Goal: Task Accomplishment & Management: Manage account settings

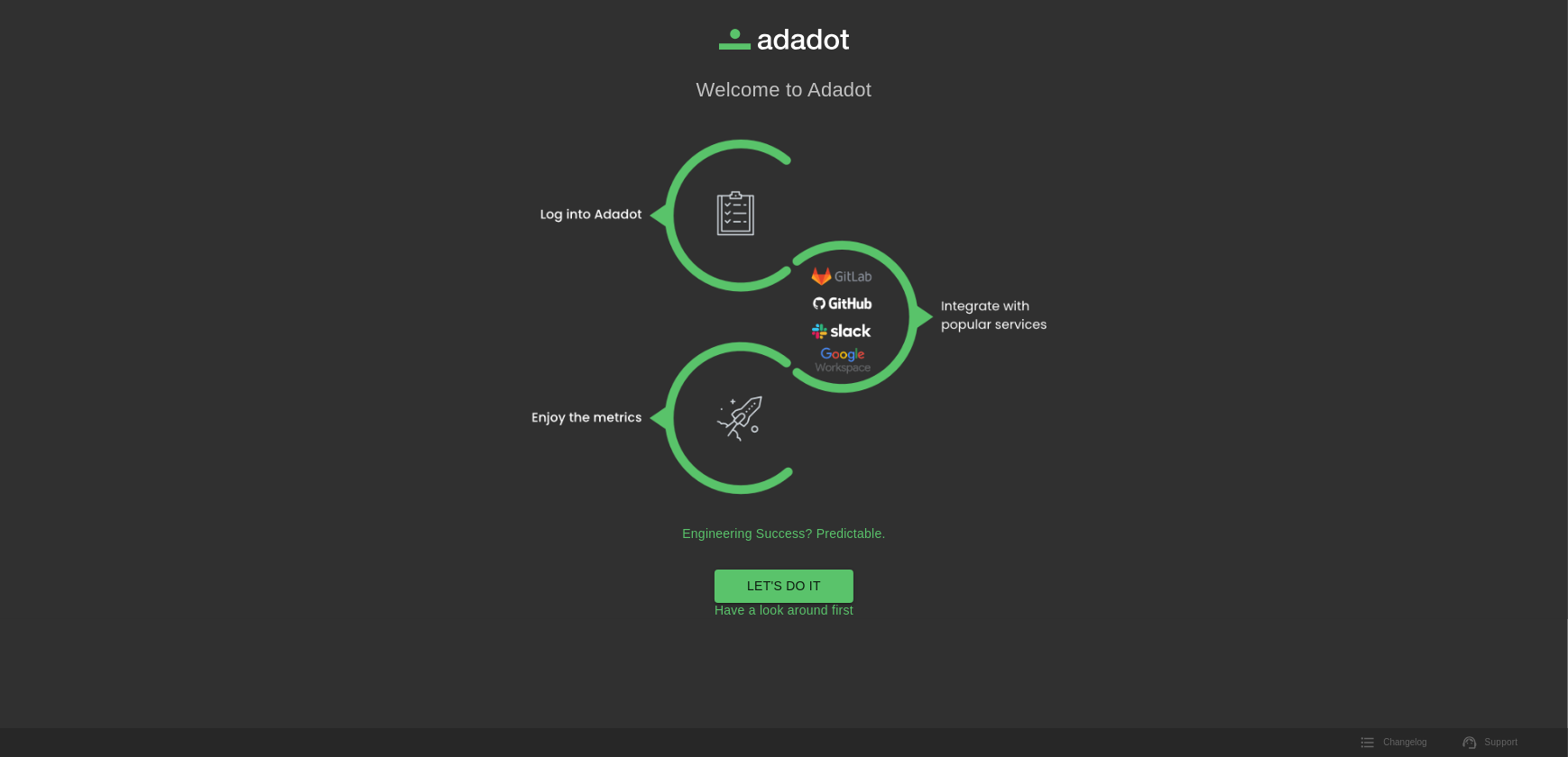
click at [780, 582] on link "LET'S DO IT" at bounding box center [784, 586] width 139 height 33
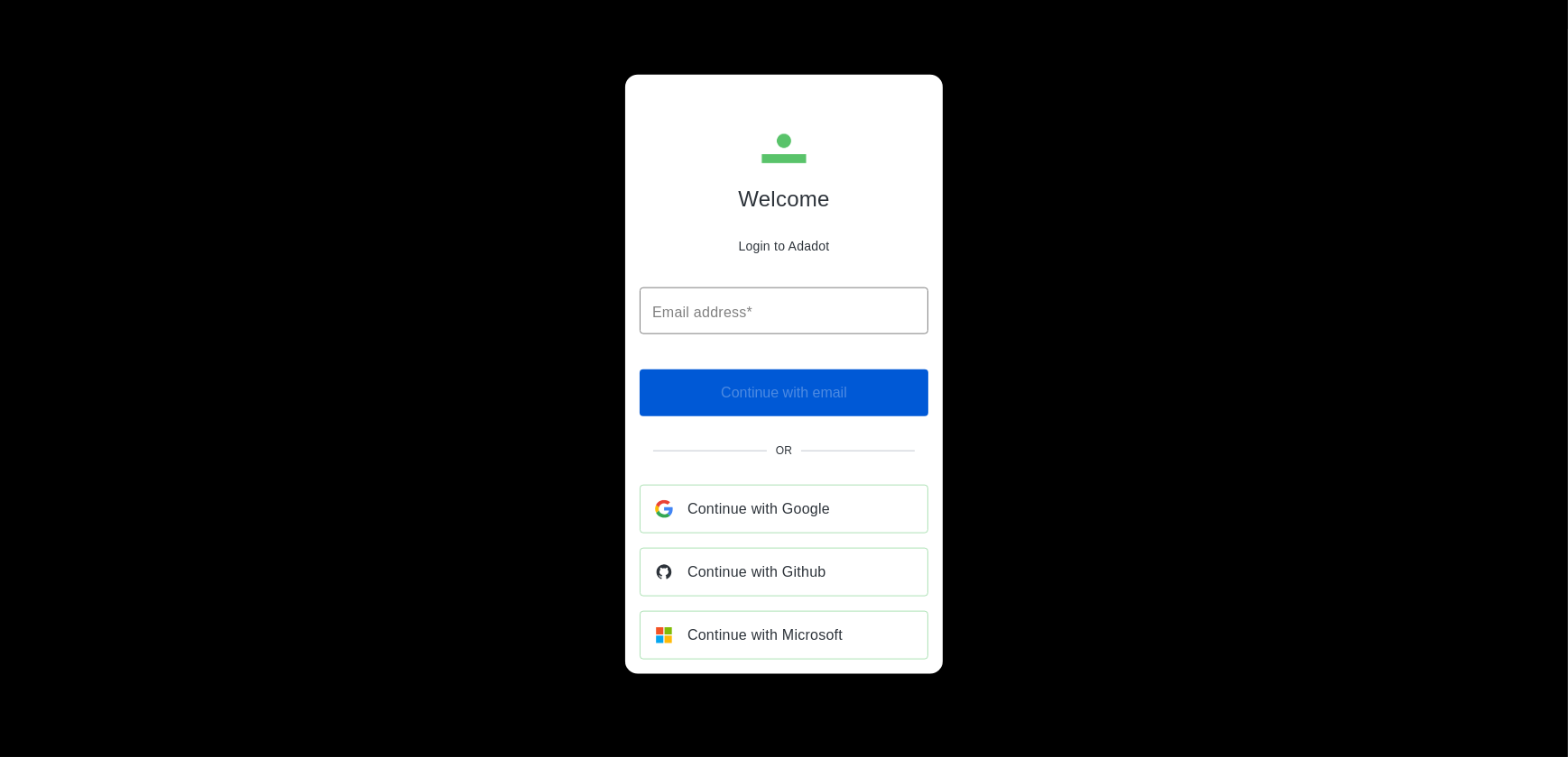
click at [688, 307] on input "Email address*" at bounding box center [783, 311] width 289 height 47
type input "**********"
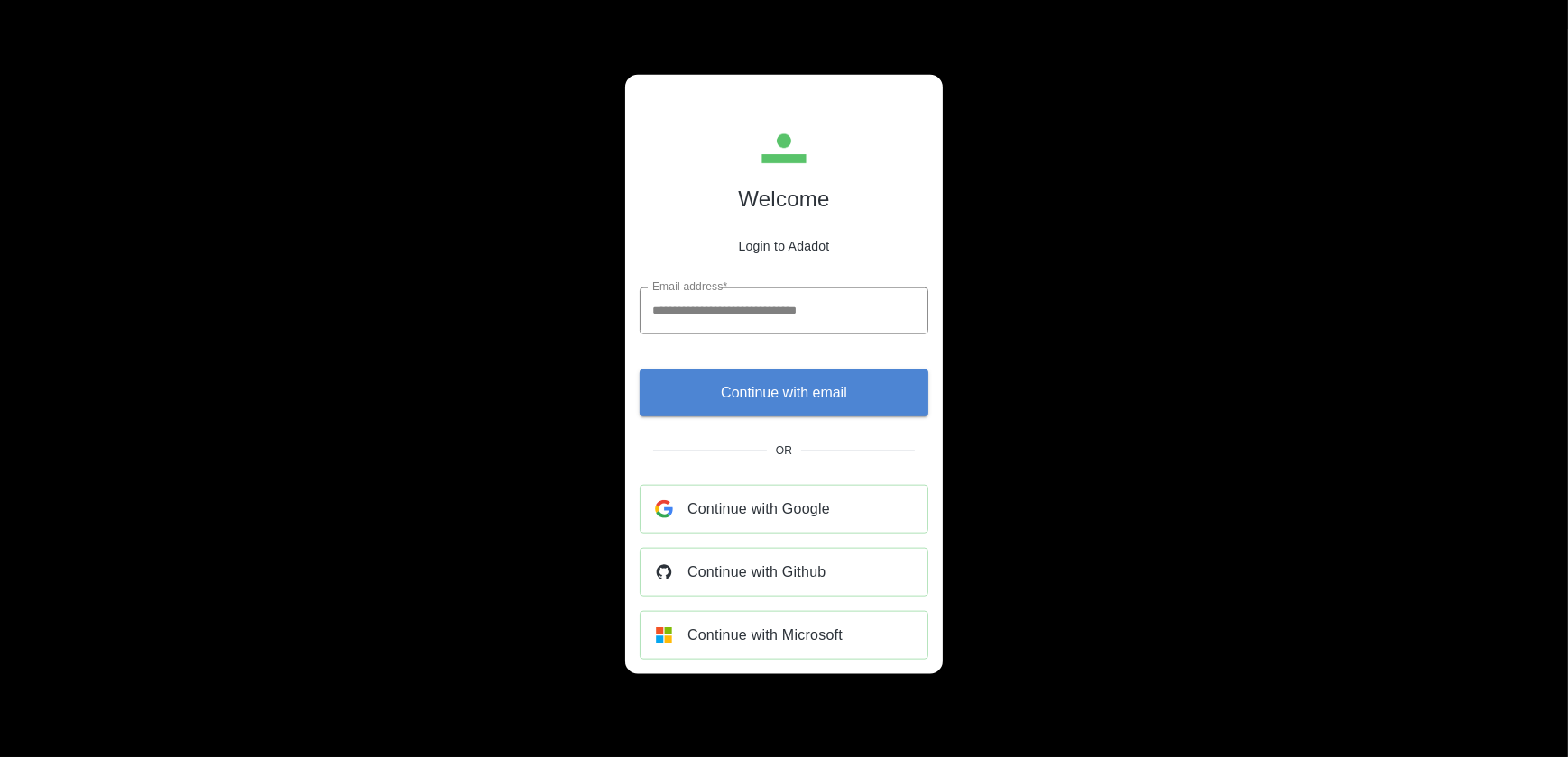
click at [805, 393] on span "Continue with email" at bounding box center [783, 392] width 126 height 26
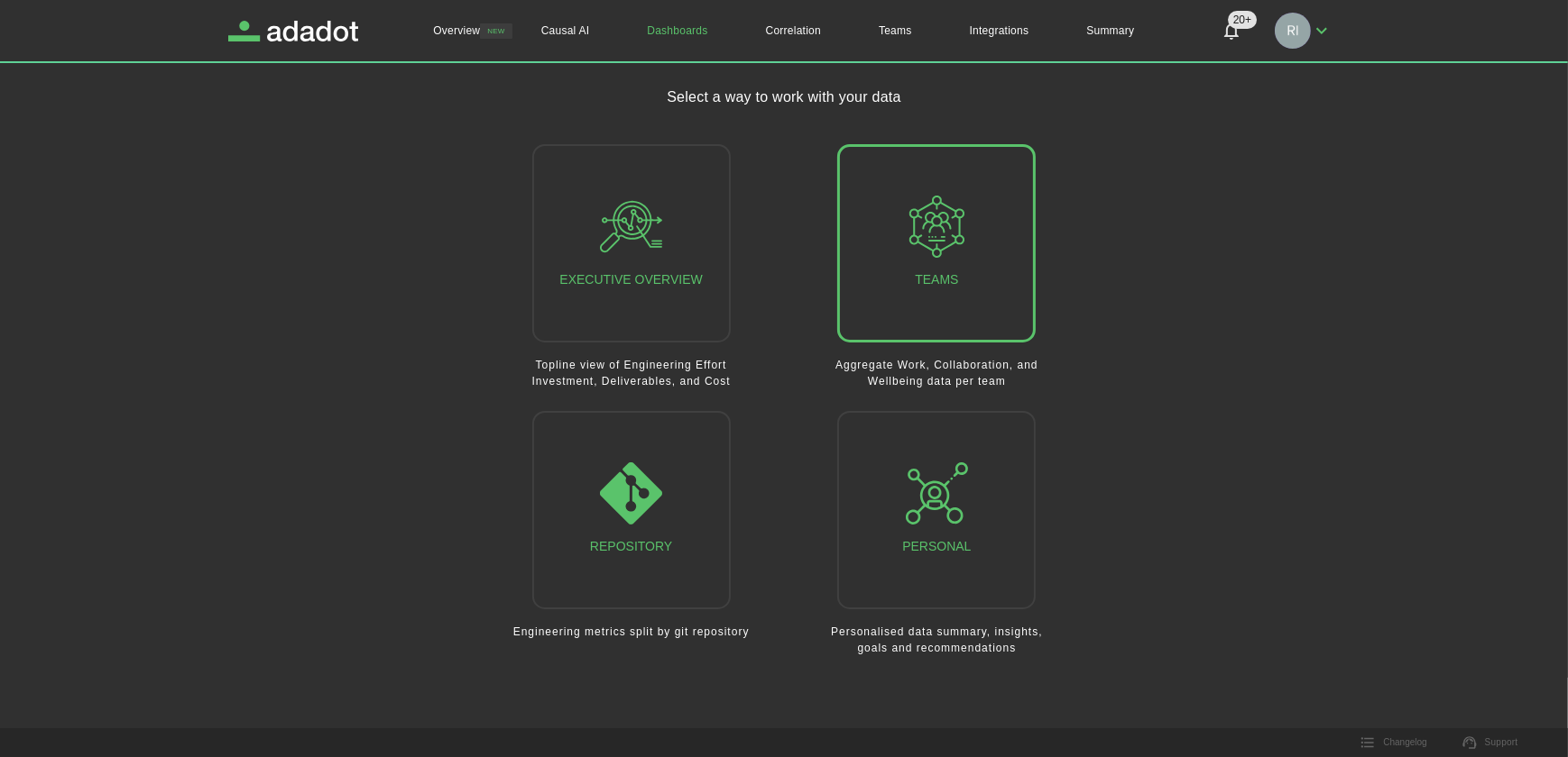
click at [939, 236] on icon "button" at bounding box center [937, 227] width 62 height 62
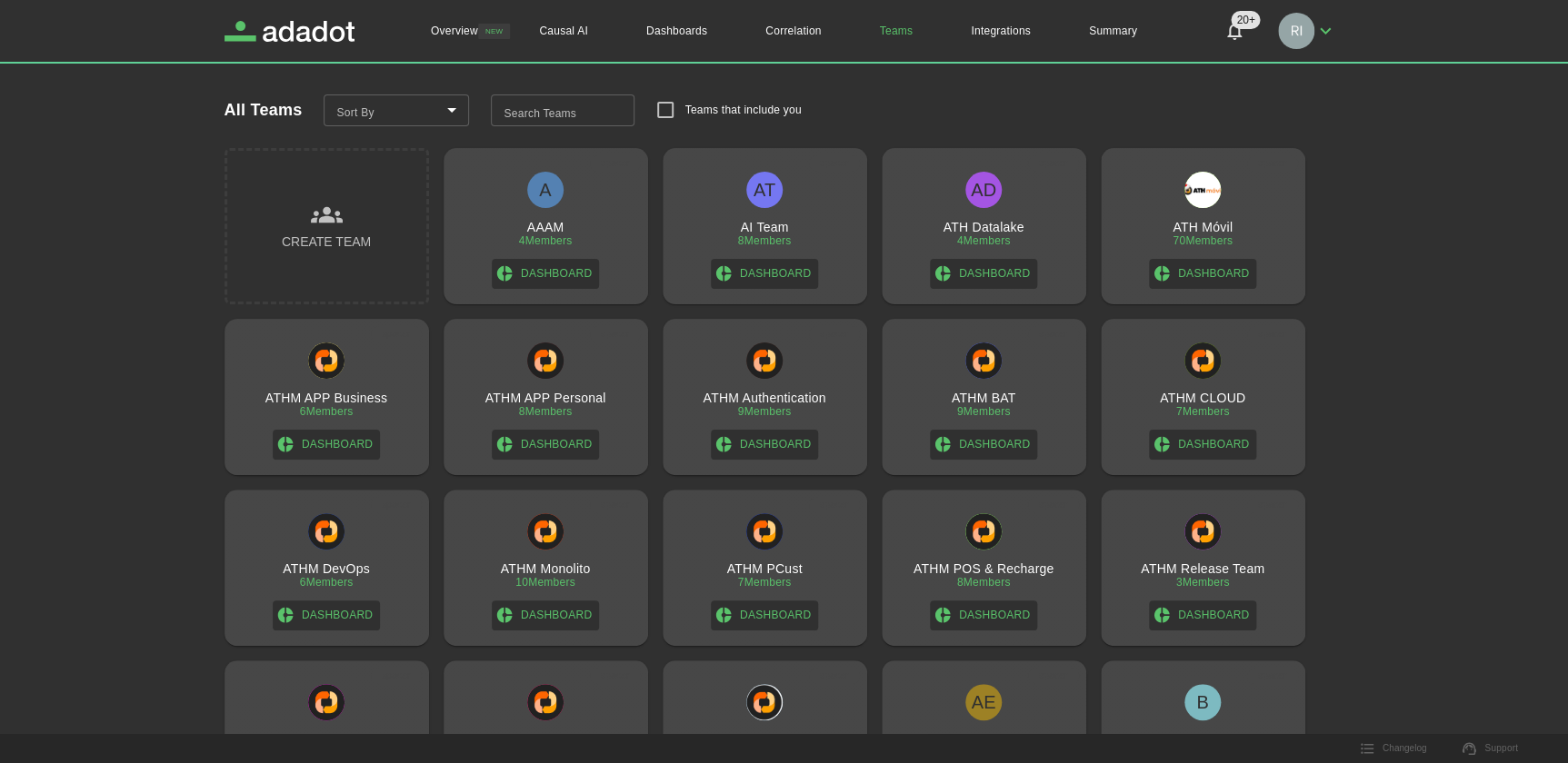
click at [328, 237] on h3 "Create Team" at bounding box center [325, 242] width 89 height 23
click at [1515, 687] on link "EDIT" at bounding box center [1510, 689] width 58 height 29
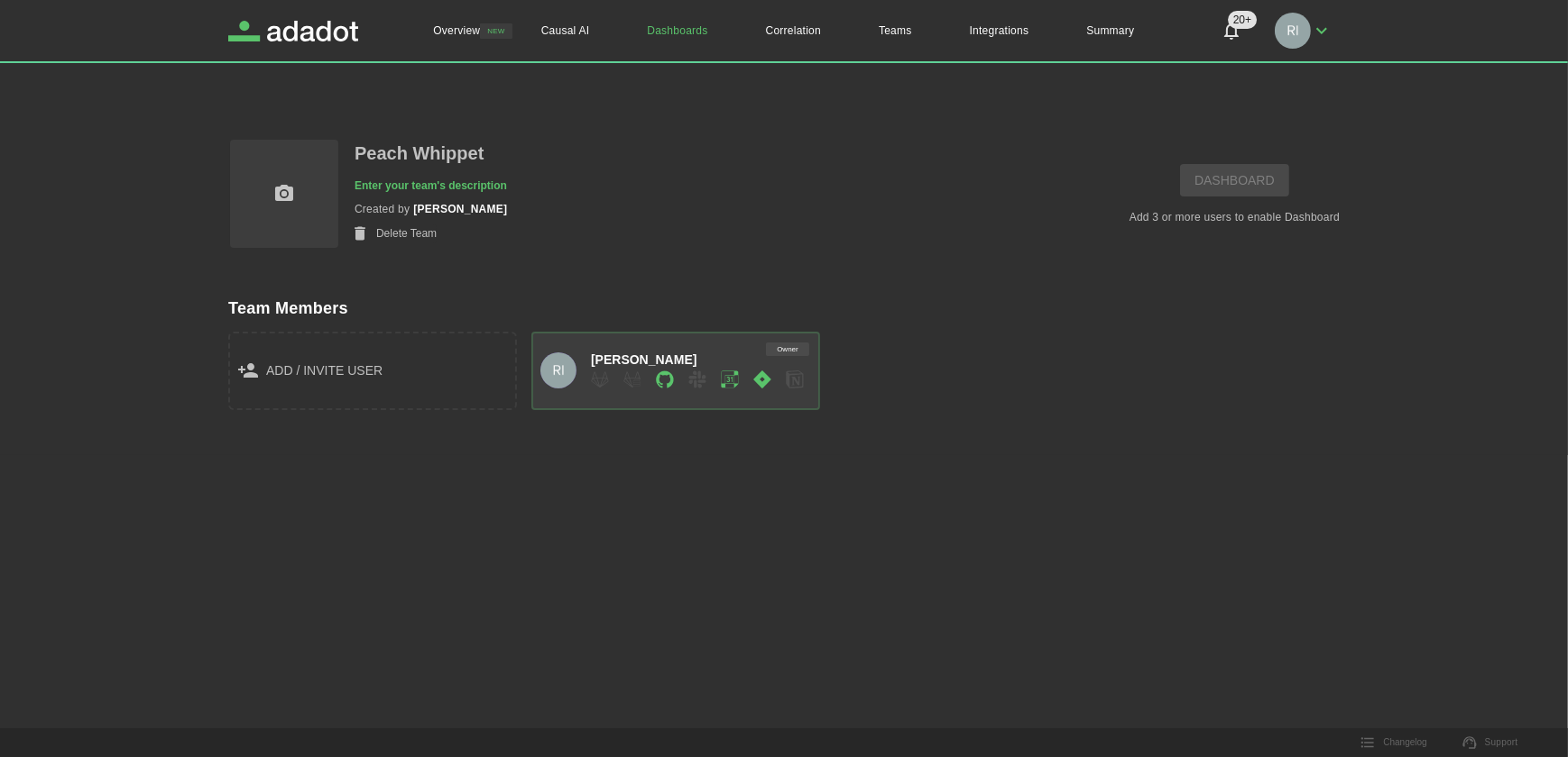
click at [380, 233] on button "Delete Team" at bounding box center [395, 234] width 82 height 19
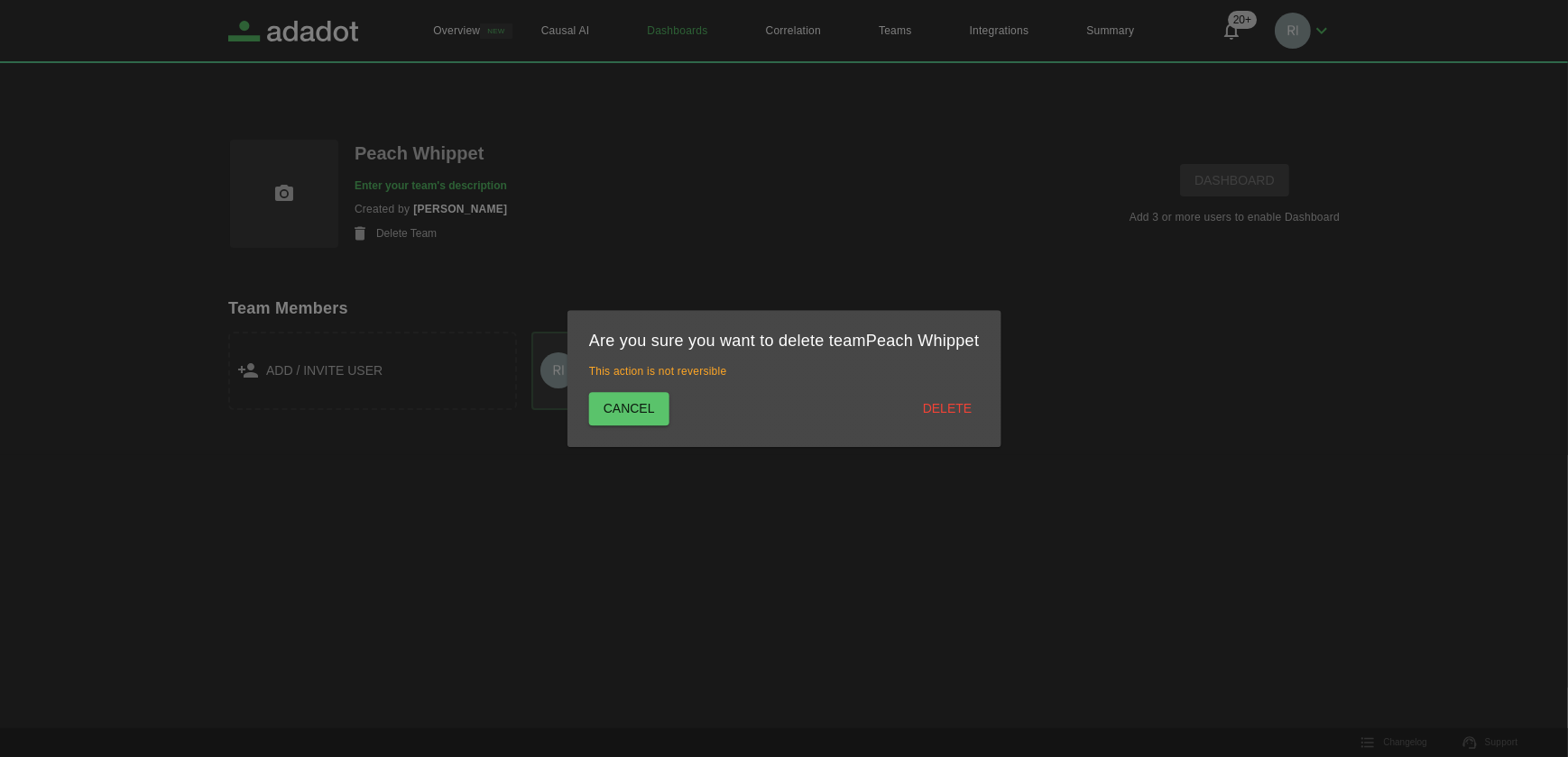
click at [954, 408] on button "Delete" at bounding box center [947, 408] width 63 height 33
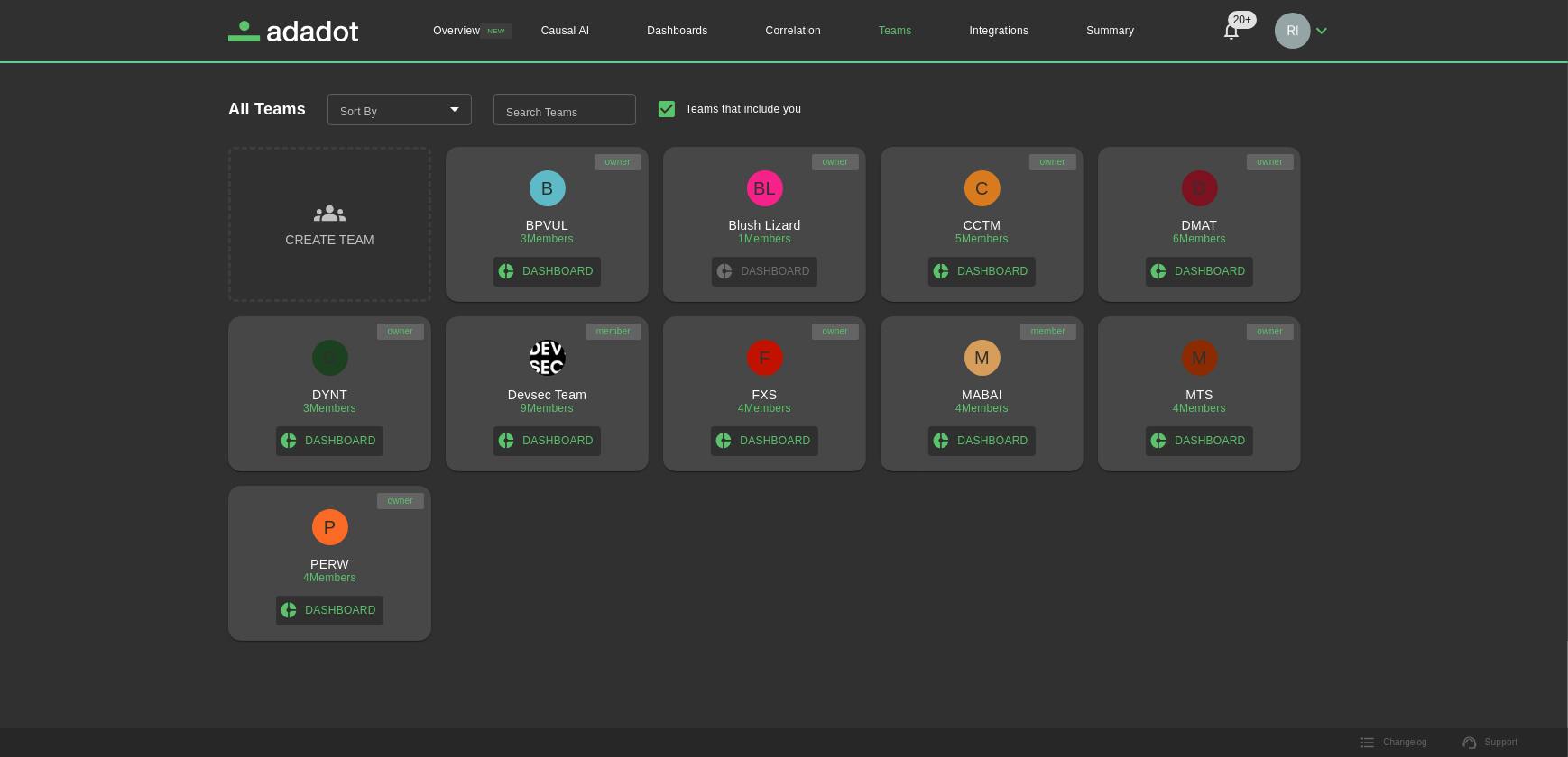
click at [765, 220] on h3 "Blush Lizard" at bounding box center [764, 225] width 72 height 14
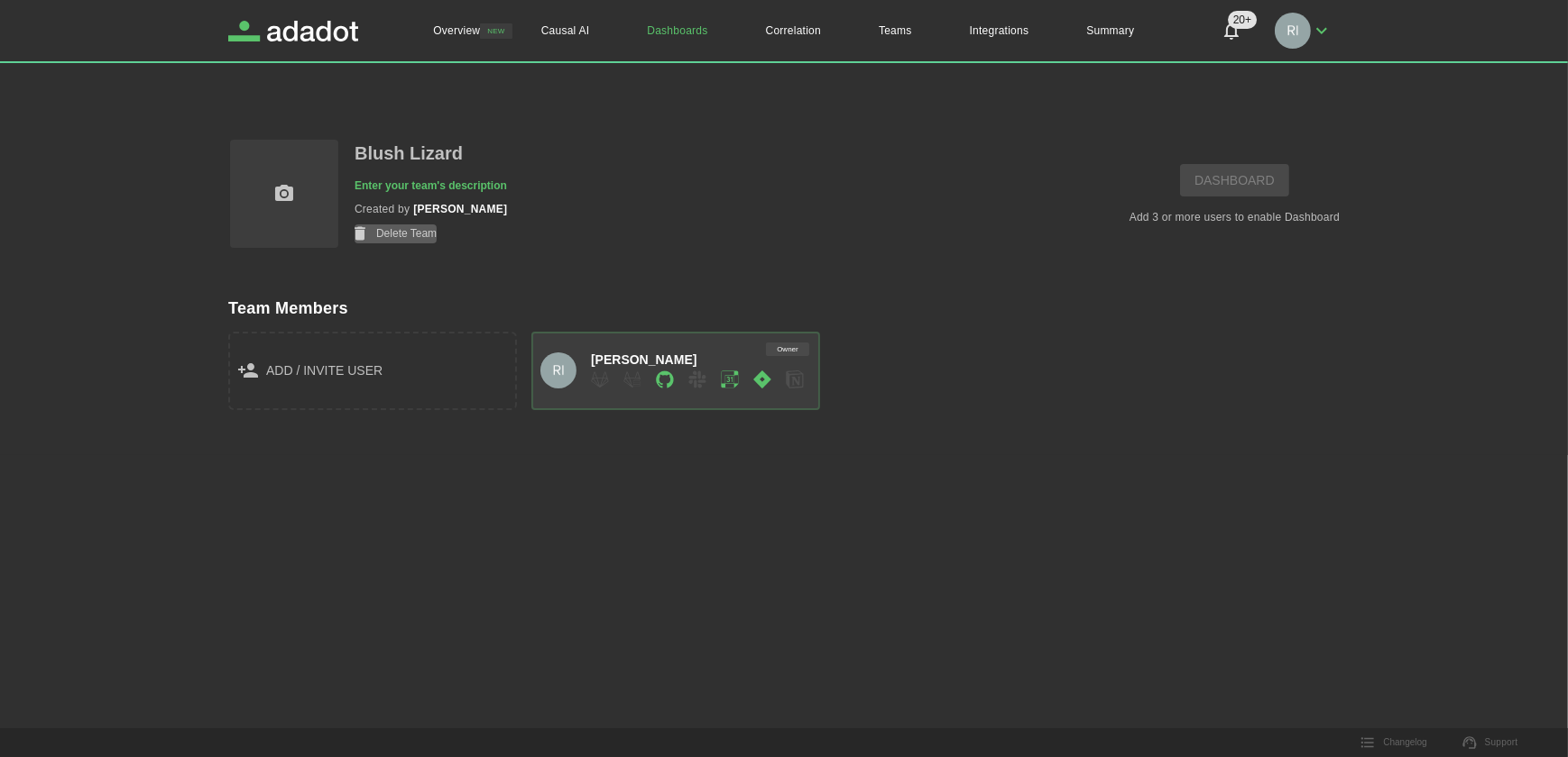
click at [401, 231] on button "Delete Team" at bounding box center [395, 234] width 82 height 19
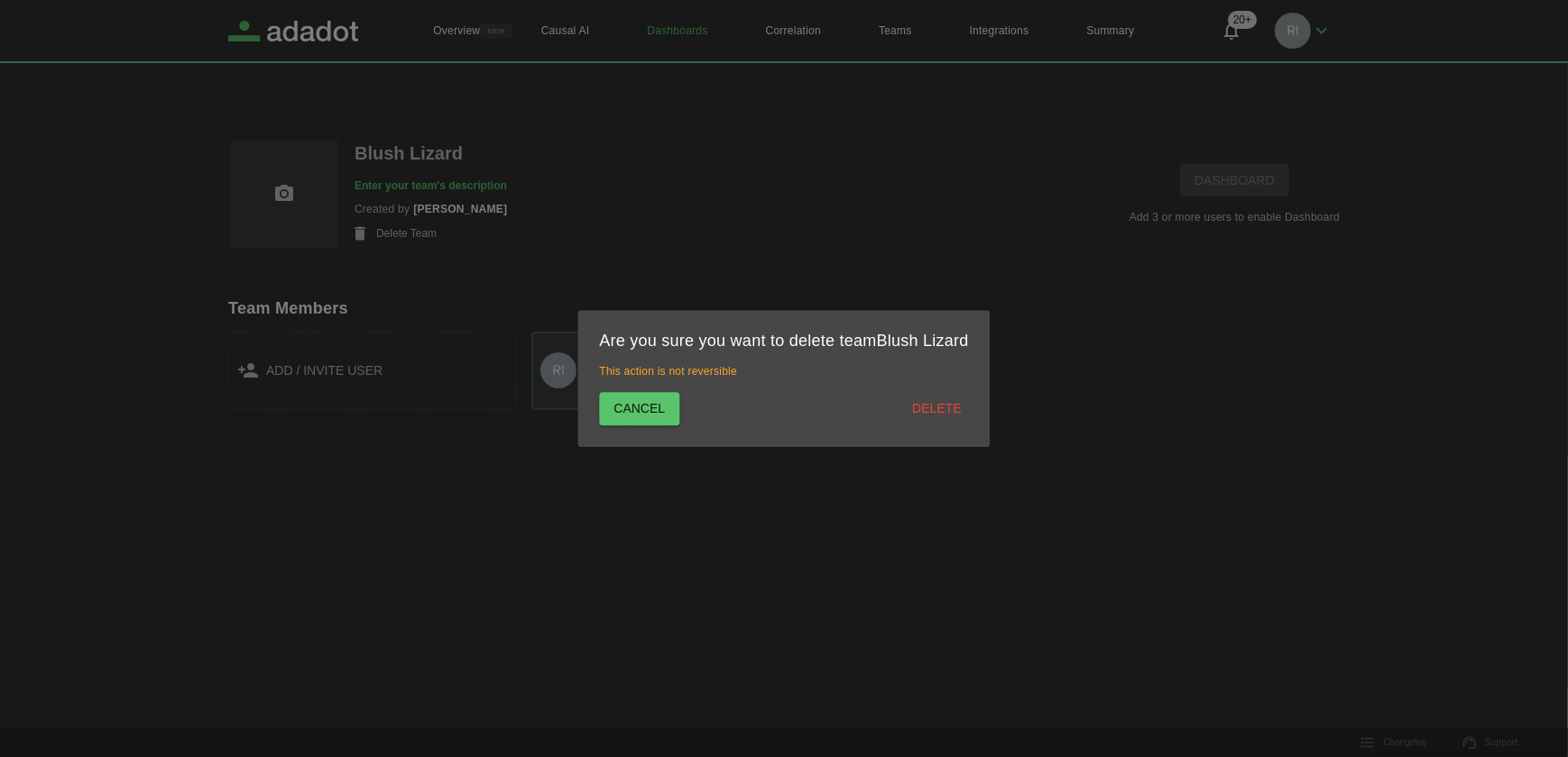
click at [934, 403] on button "Delete" at bounding box center [936, 408] width 63 height 33
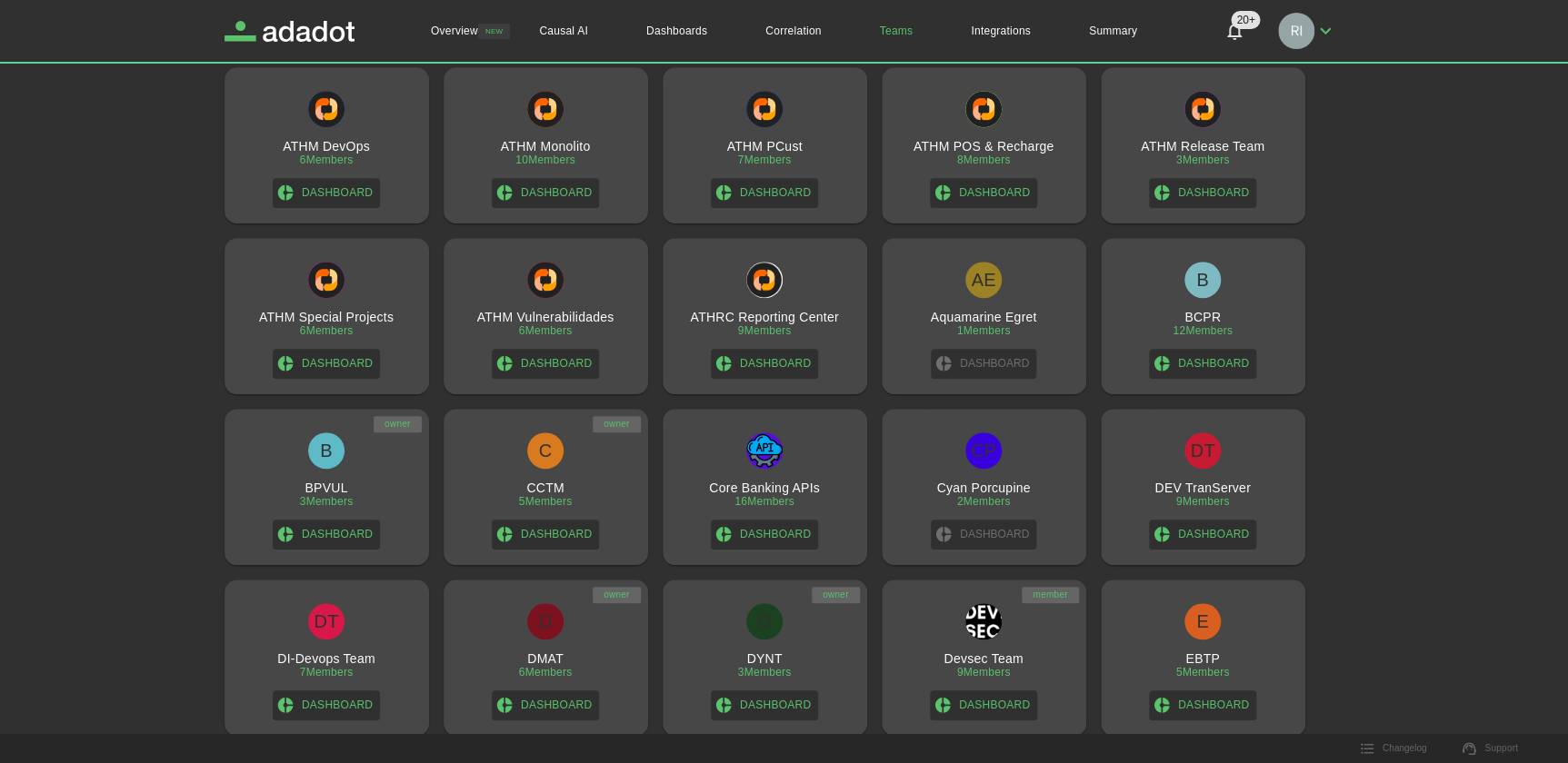
scroll to position [495, 0]
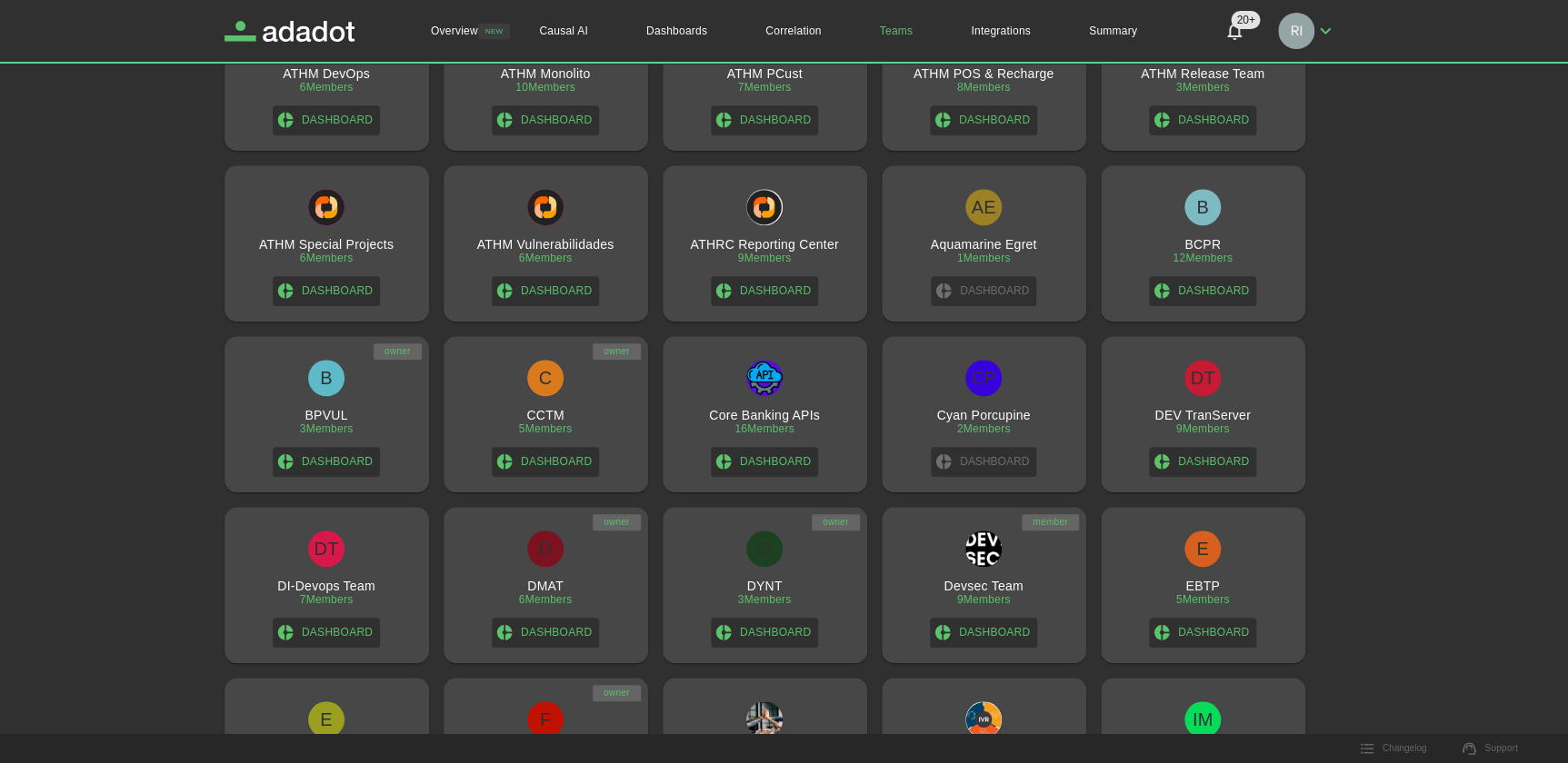
click at [983, 245] on h3 "Aquamarine Egret" at bounding box center [984, 244] width 106 height 14
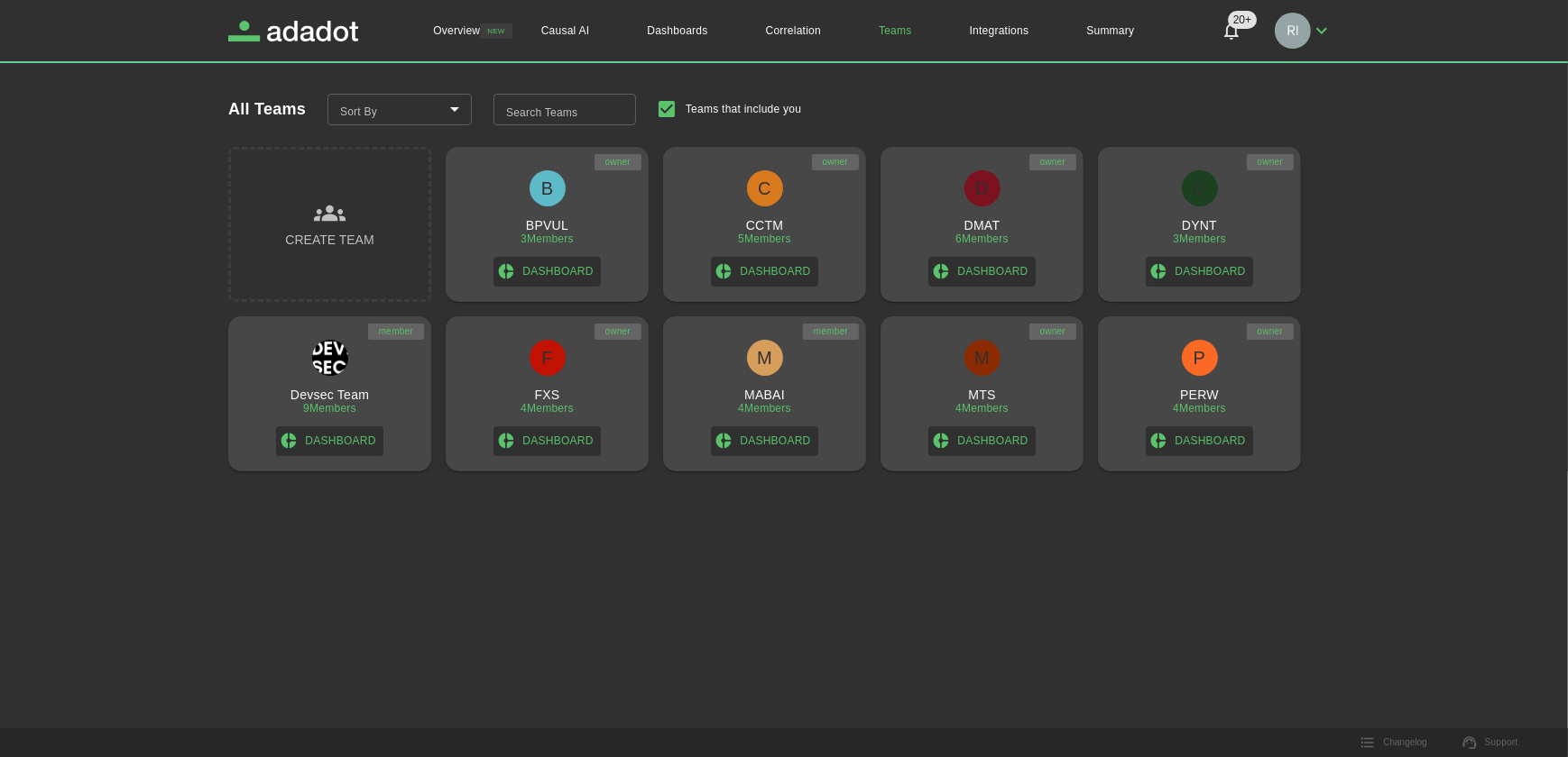
click at [983, 207] on div "D DMAT 6 Members Dashboard" at bounding box center [982, 228] width 188 height 116
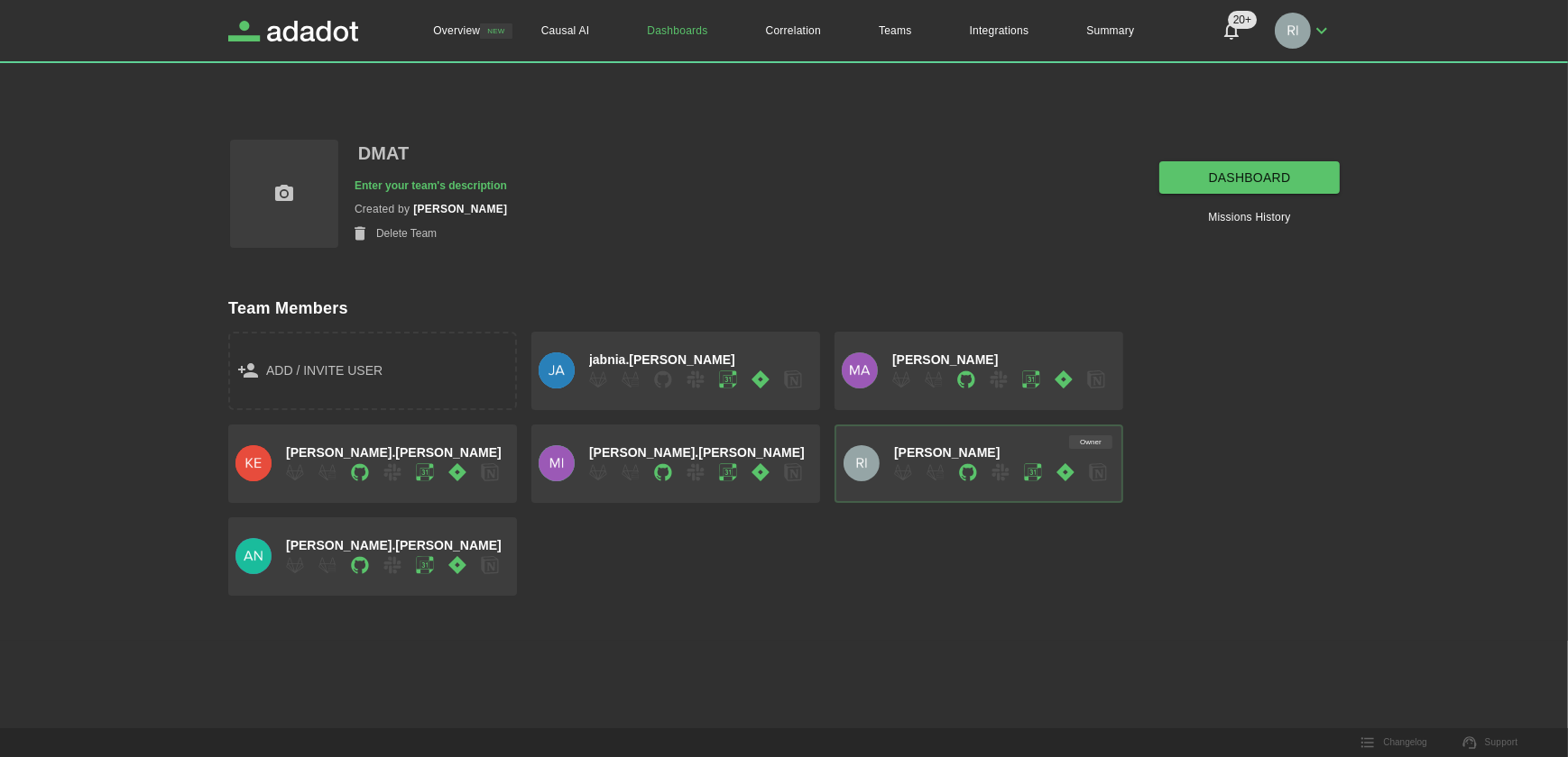
click at [1087, 256] on div "Team Members add / invite user [PERSON_NAME].[PERSON_NAME] [PERSON_NAME] [PERSO…" at bounding box center [766, 423] width 1148 height 346
click at [893, 36] on link "Teams" at bounding box center [895, 30] width 91 height 62
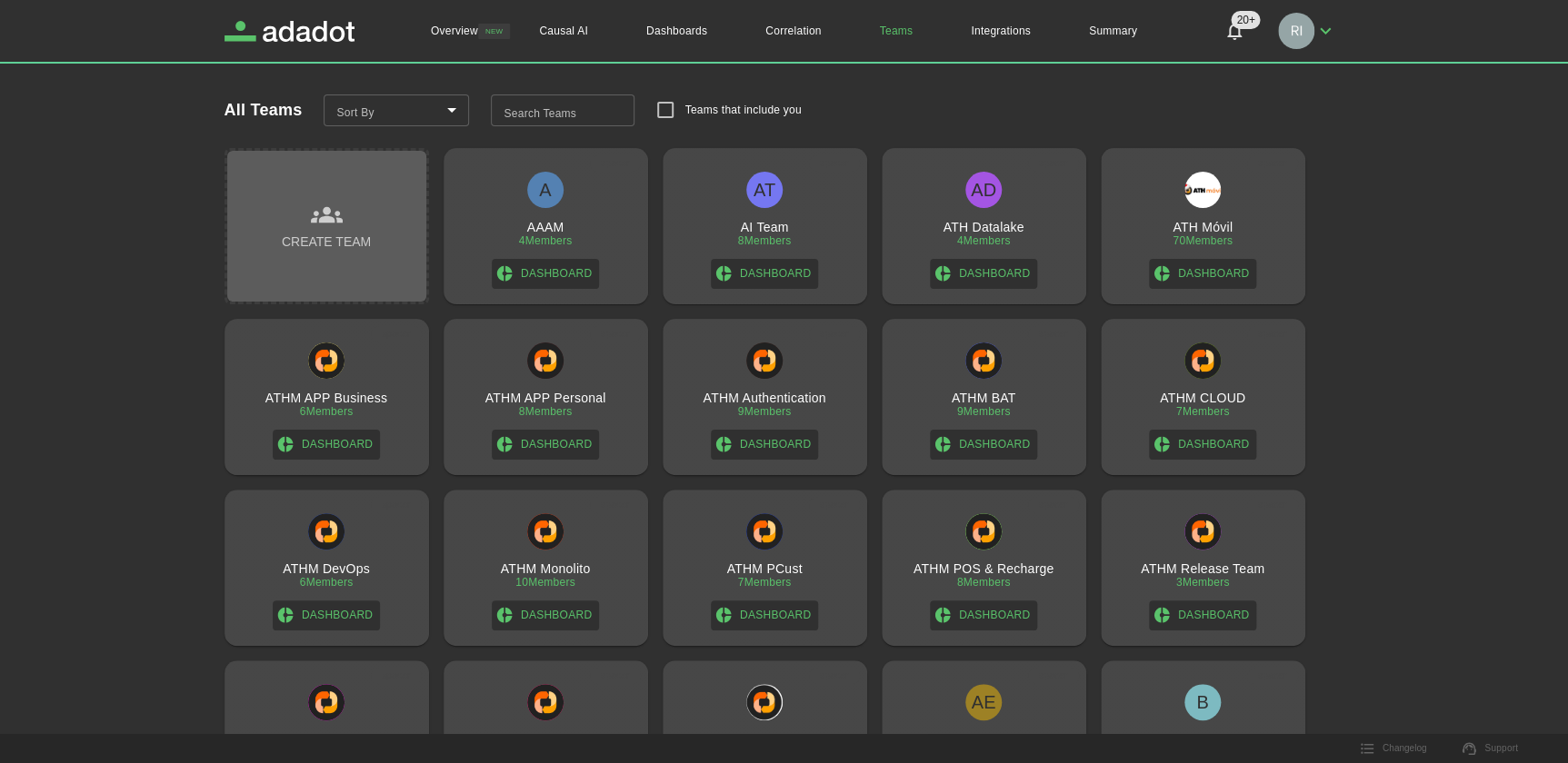
click at [329, 217] on icon "button" at bounding box center [326, 215] width 31 height 16
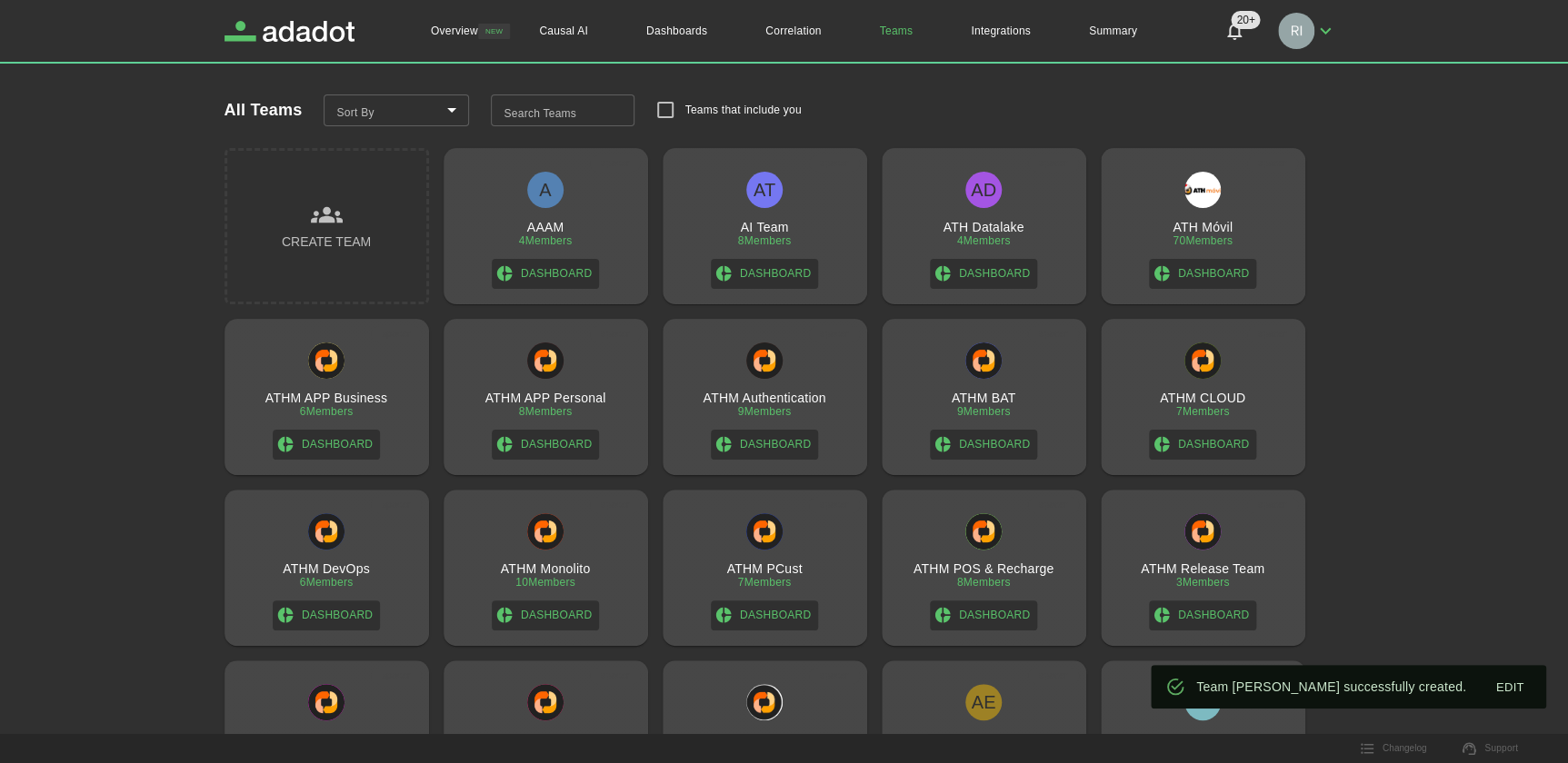
click at [1509, 684] on link "EDIT" at bounding box center [1510, 689] width 58 height 29
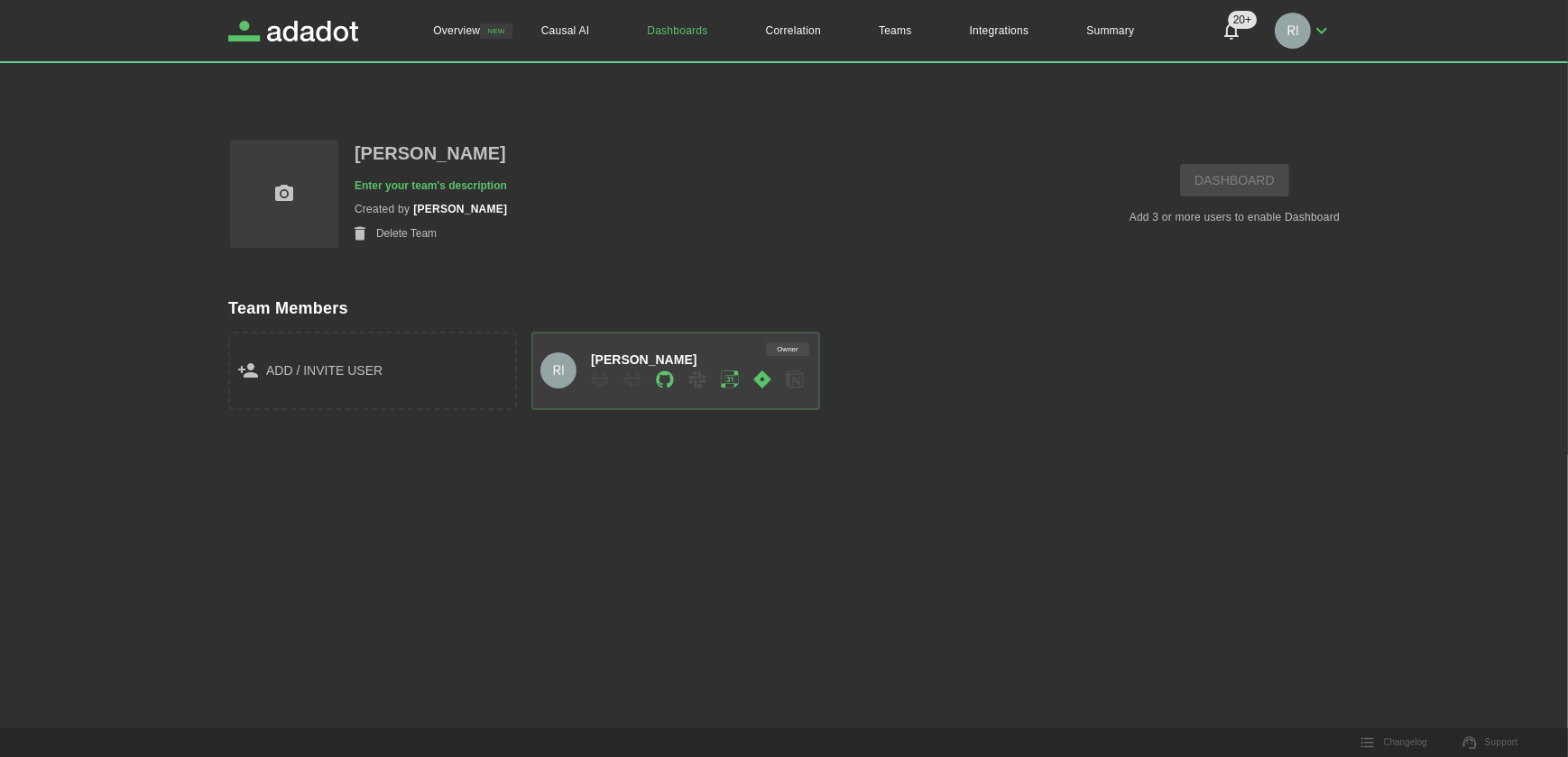
click at [435, 153] on p "[PERSON_NAME]" at bounding box center [430, 153] width 151 height 31
drag, startPoint x: 455, startPoint y: 144, endPoint x: 352, endPoint y: 130, distance: 103.9
click at [350, 130] on div "**********" at bounding box center [766, 176] width 1148 height 148
type input "**********"
click at [1022, 428] on main "**********" at bounding box center [784, 271] width 1112 height 369
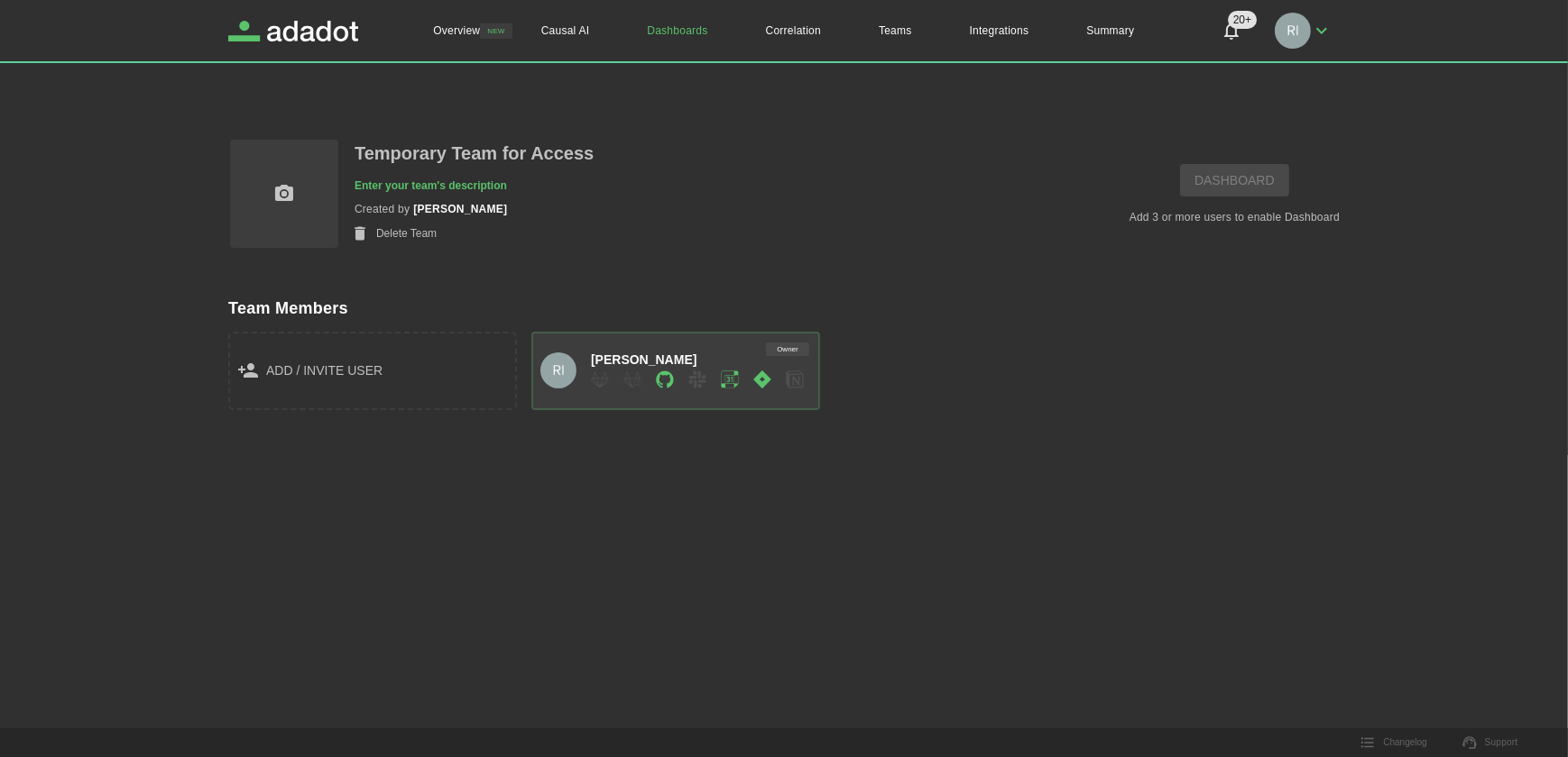
click at [306, 370] on span "add / invite user" at bounding box center [324, 371] width 116 height 23
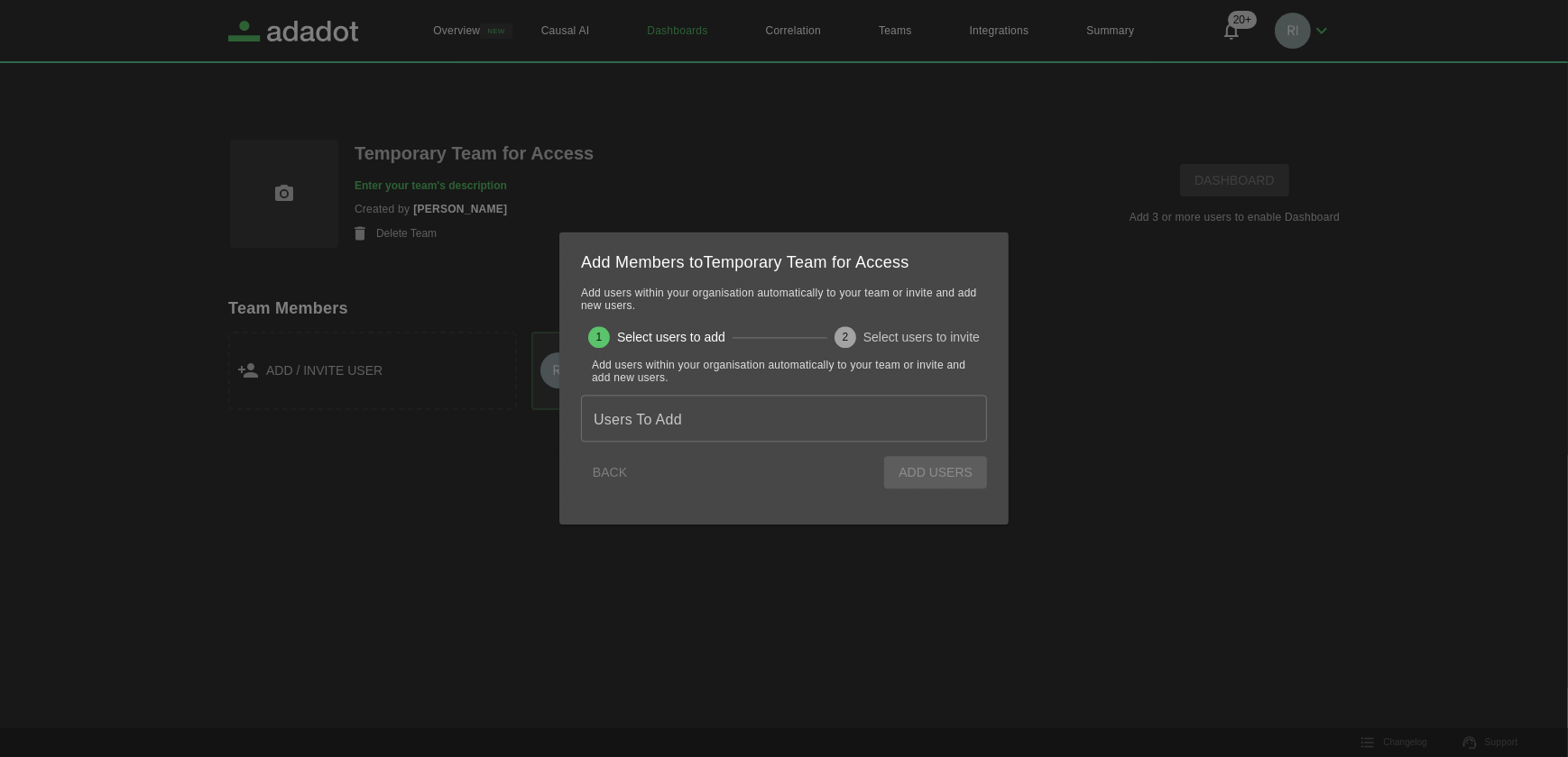
click at [611, 426] on div "Users To Add Users To Add" at bounding box center [784, 418] width 406 height 47
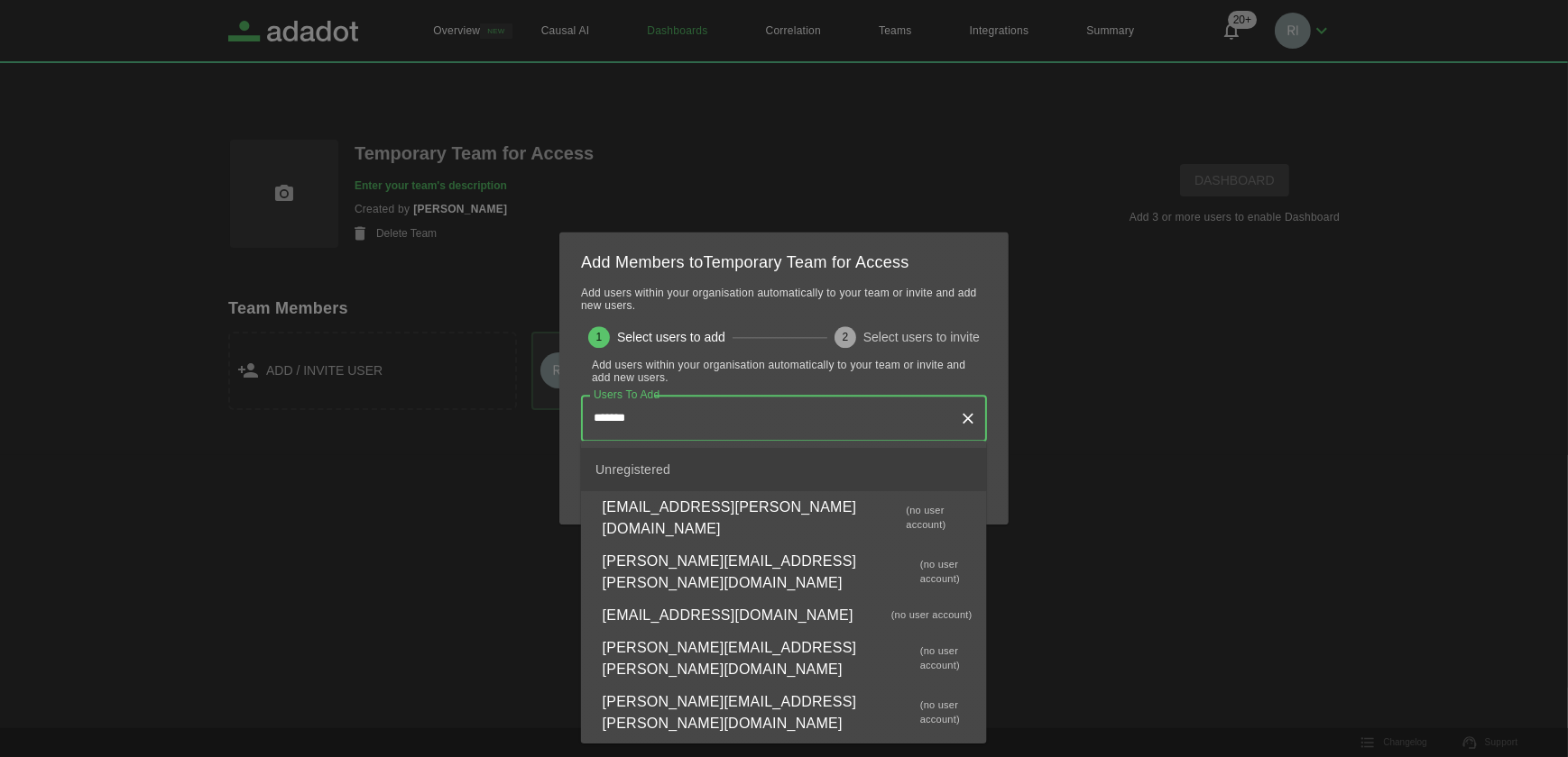
type input "********"
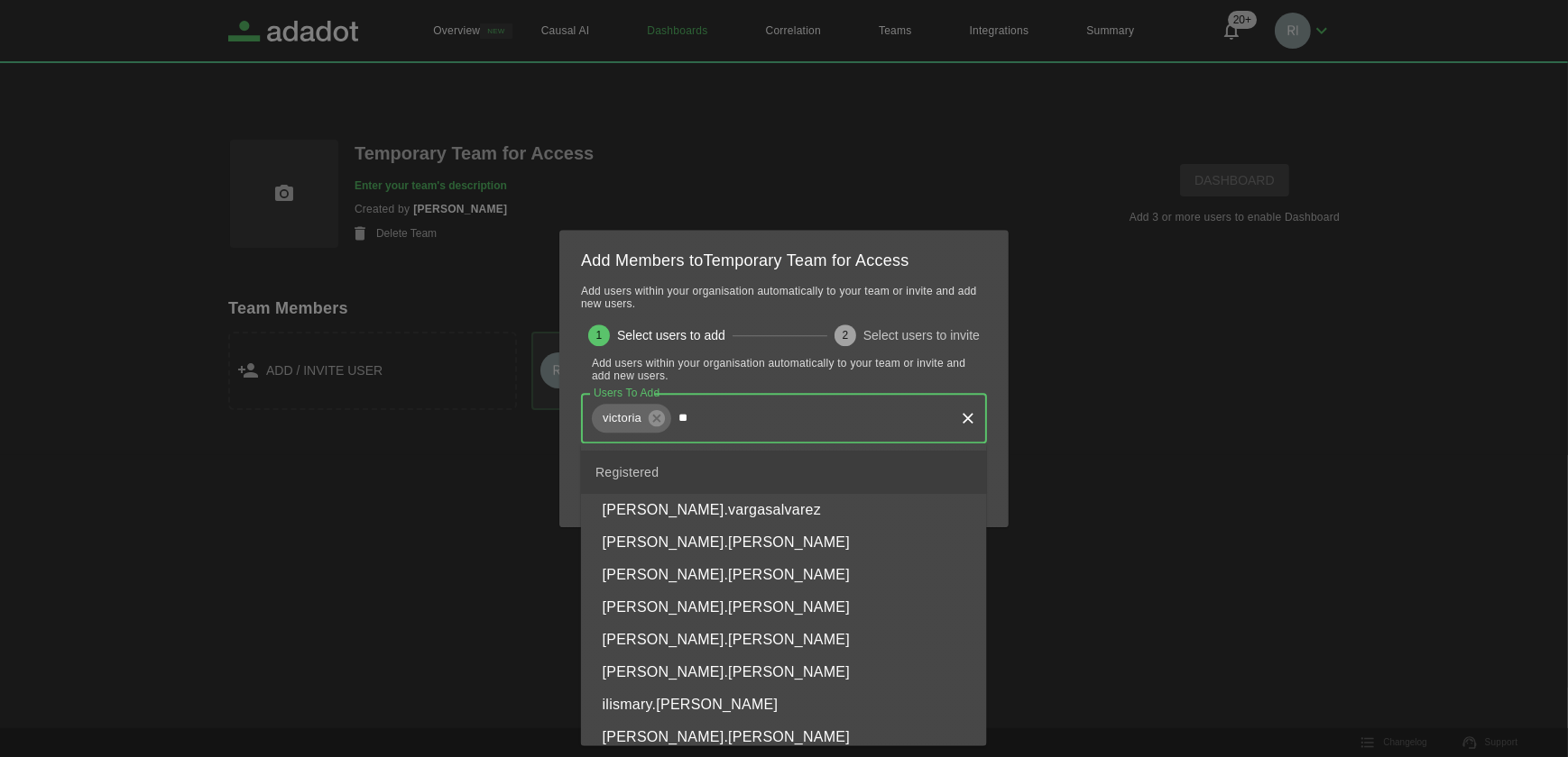
type input "*"
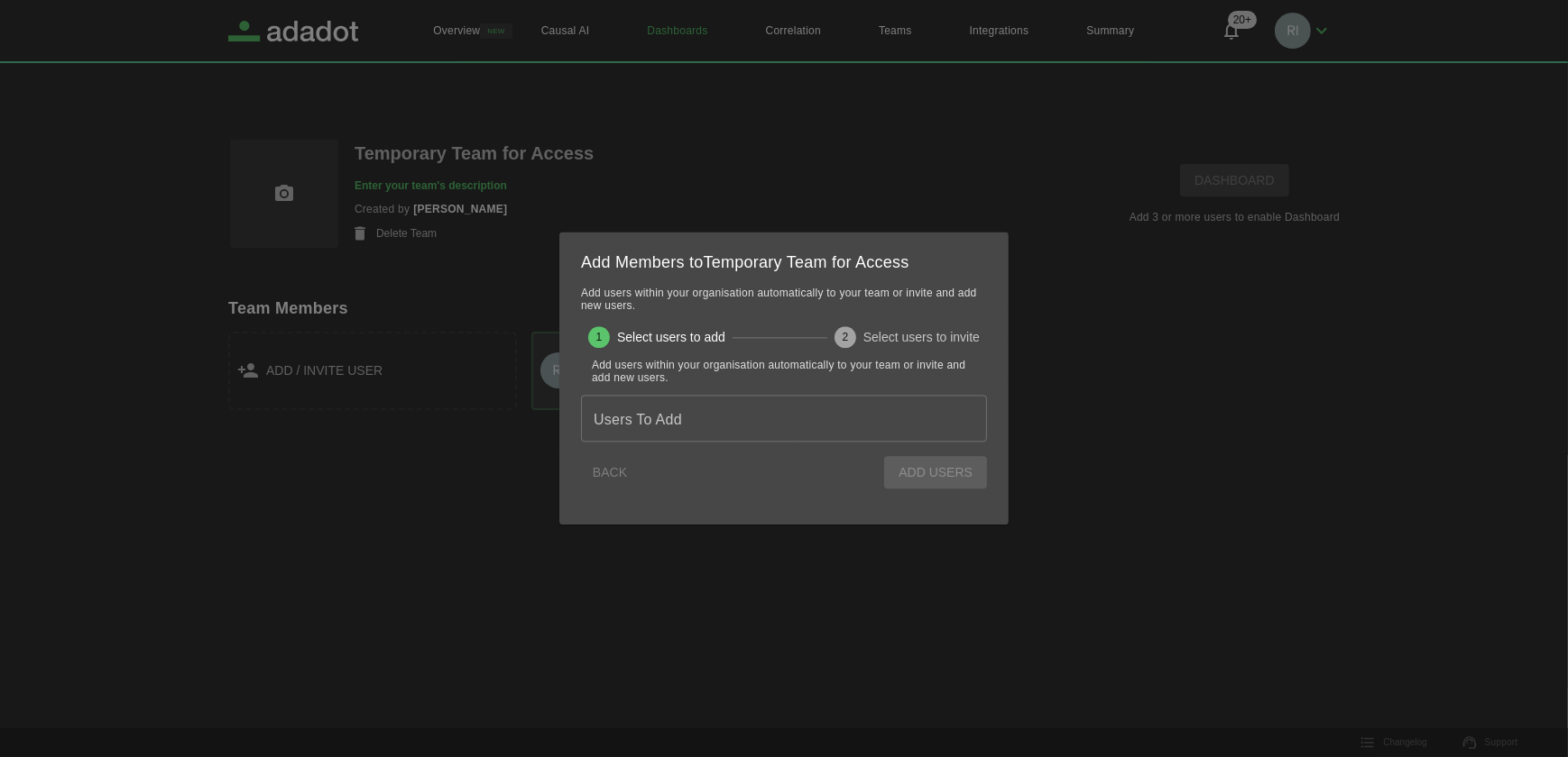
click at [652, 418] on div "Users To Add Users To Add" at bounding box center [784, 418] width 406 height 47
click at [953, 475] on button "Next" at bounding box center [951, 474] width 58 height 33
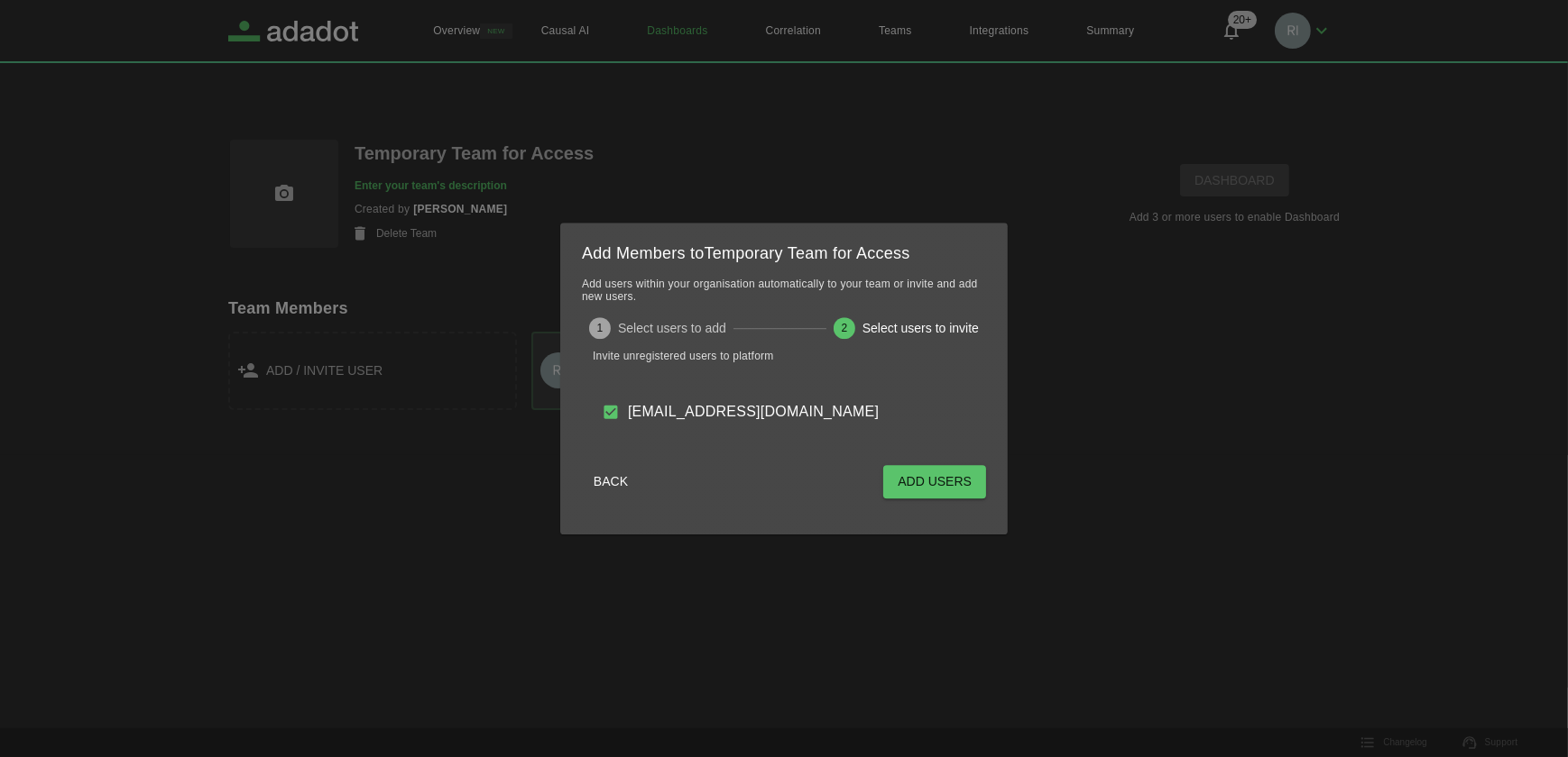
click at [912, 486] on button "Add Users" at bounding box center [935, 482] width 103 height 33
